Goal: Find specific page/section: Find specific page/section

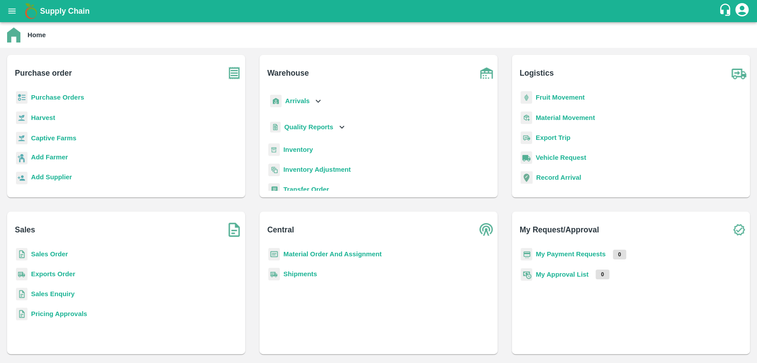
click at [48, 254] on b "Sales Order" at bounding box center [49, 254] width 37 height 7
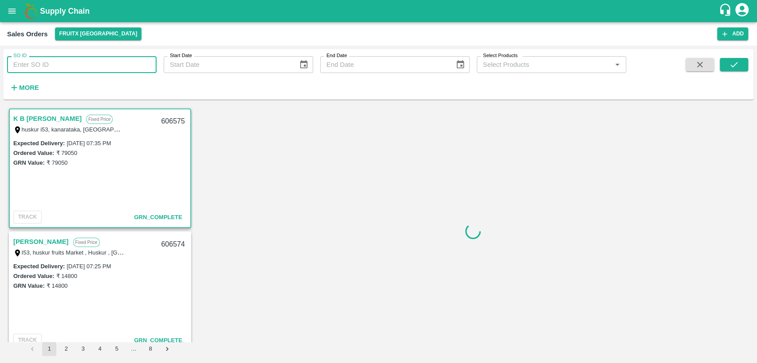
click at [76, 65] on input "SO ID" at bounding box center [81, 64] width 149 height 17
paste input "605284"
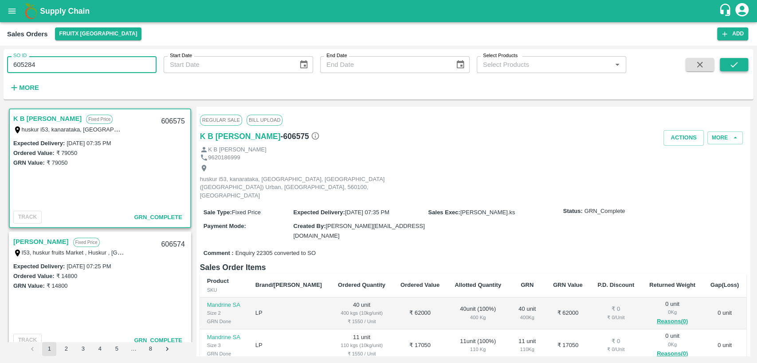
type input "605284"
click at [733, 65] on icon "submit" at bounding box center [734, 65] width 10 height 10
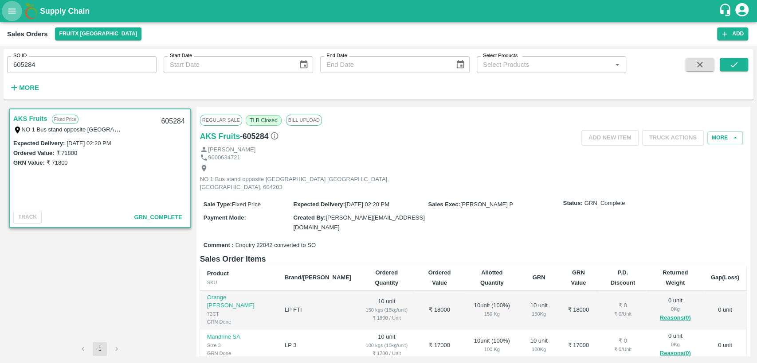
click at [13, 9] on icon "open drawer" at bounding box center [12, 10] width 8 height 5
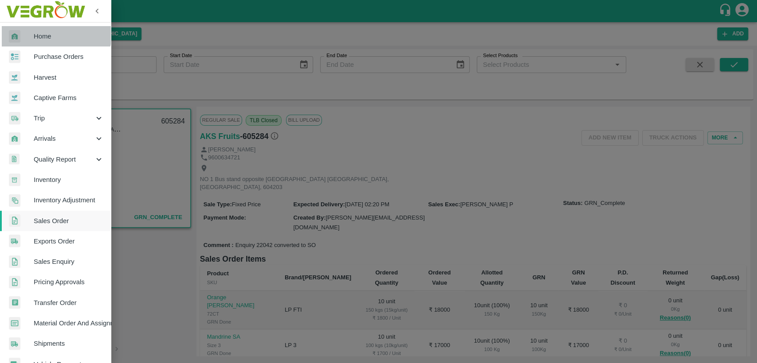
click at [41, 30] on link "Home" at bounding box center [55, 36] width 111 height 20
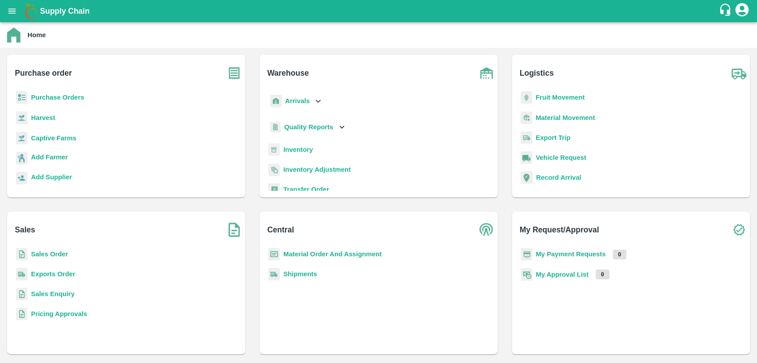
click at [292, 150] on b "Inventory" at bounding box center [298, 149] width 30 height 7
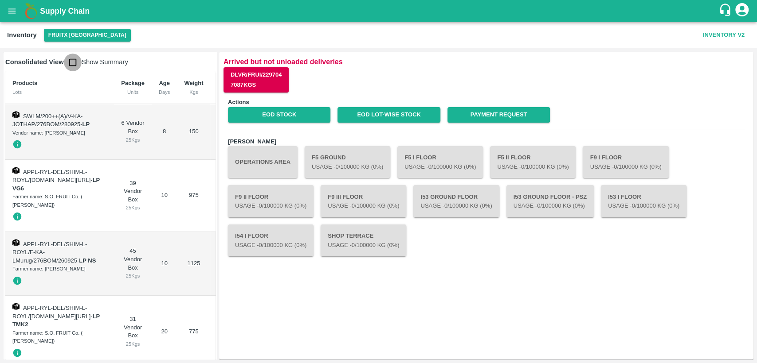
click at [70, 61] on input "checkbox" at bounding box center [73, 63] width 18 height 18
checkbox input "true"
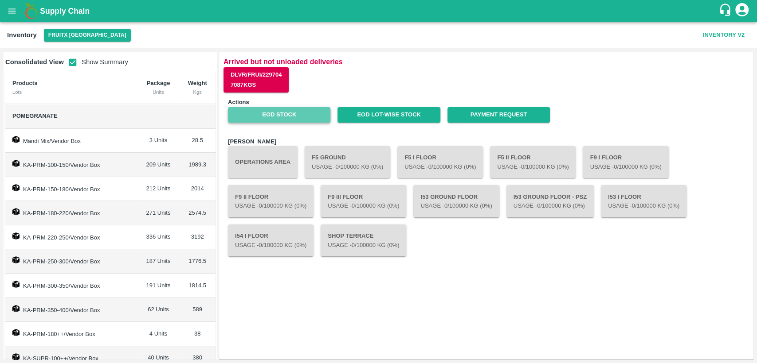
click at [282, 115] on link "EOD Stock" at bounding box center [279, 115] width 102 height 16
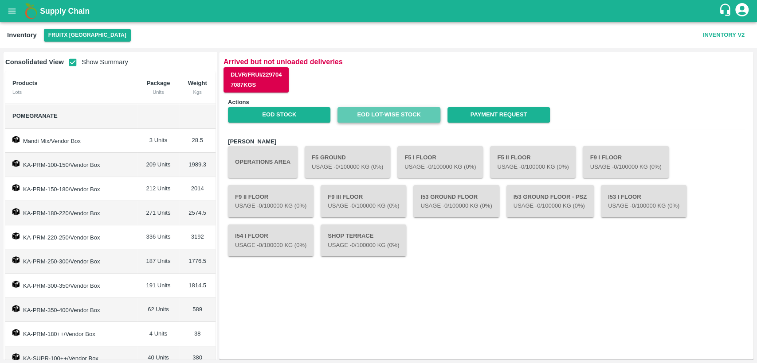
click at [404, 118] on link "EOD Lot-wise Stock" at bounding box center [388, 115] width 102 height 16
